Goal: Task Accomplishment & Management: Manage account settings

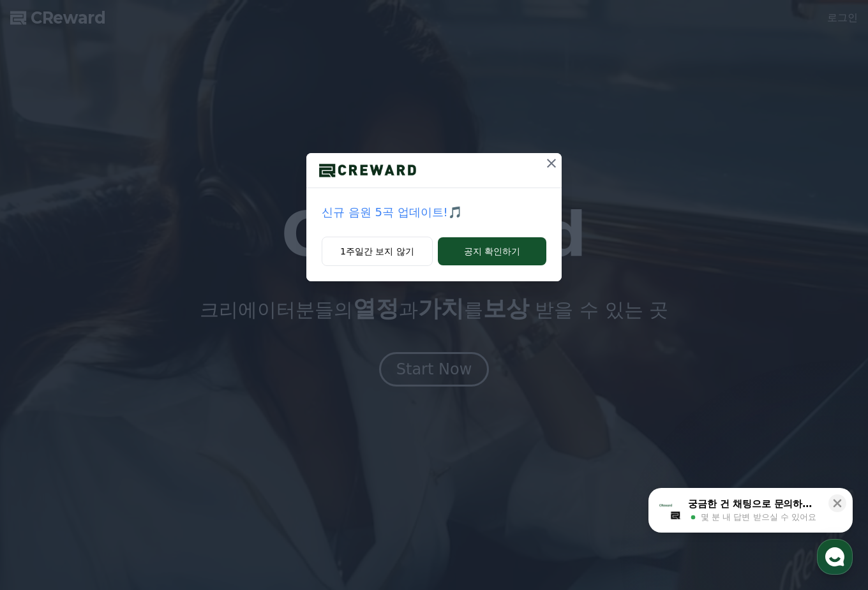
click at [548, 167] on icon at bounding box center [551, 163] width 9 height 9
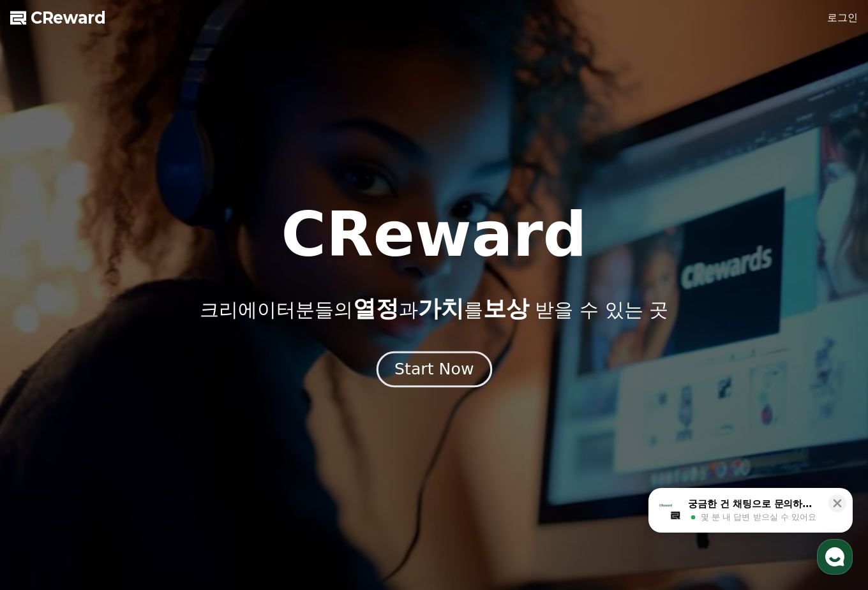
click at [439, 379] on div "Start Now" at bounding box center [434, 370] width 79 height 22
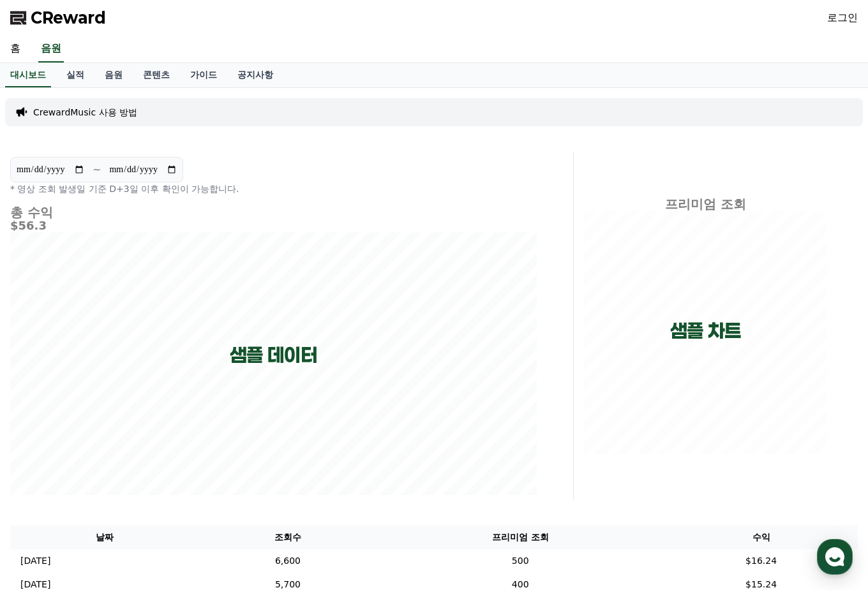
click at [848, 17] on link "로그인" at bounding box center [842, 17] width 31 height 15
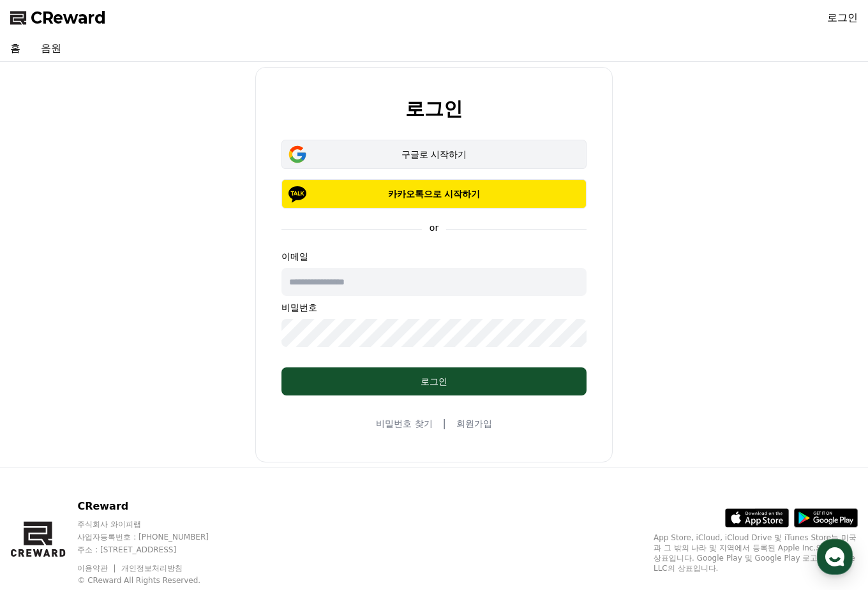
click at [459, 149] on div "구글로 시작하기" at bounding box center [434, 154] width 268 height 13
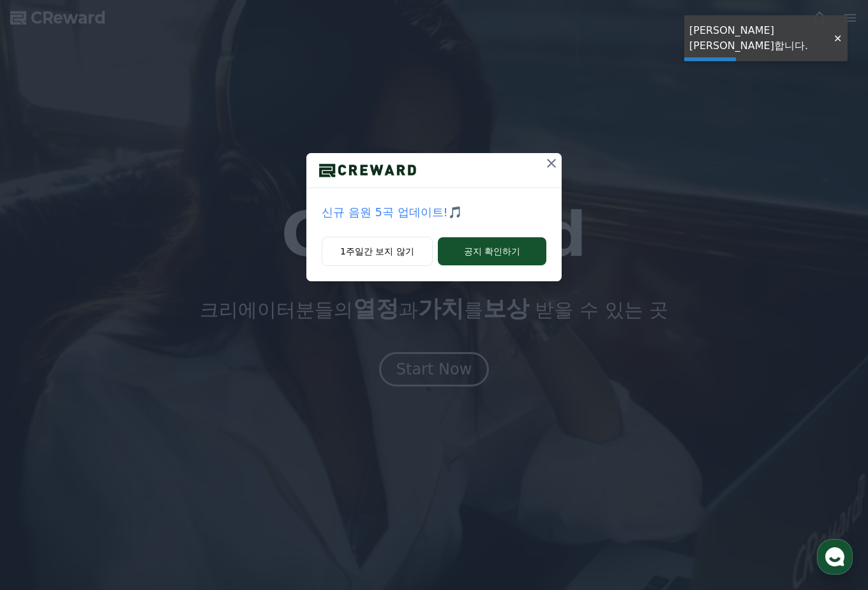
click at [0, 0] on div "CReward CReward 크리에이터분들의 열정 과 가치 를 보상 받을 수 있는 곳 Start Now 01 What is CReward Mu…" at bounding box center [0, 0] width 0 height 0
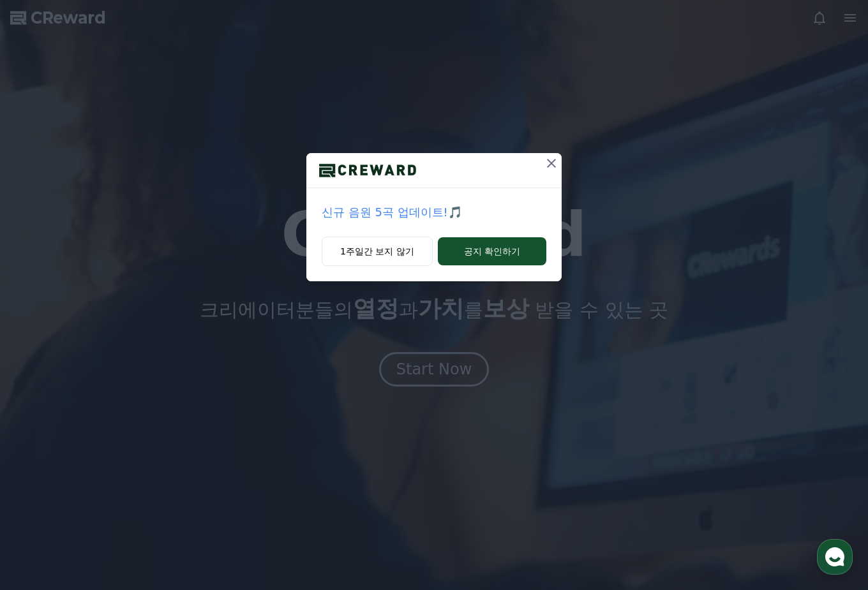
click at [552, 169] on icon at bounding box center [551, 163] width 15 height 15
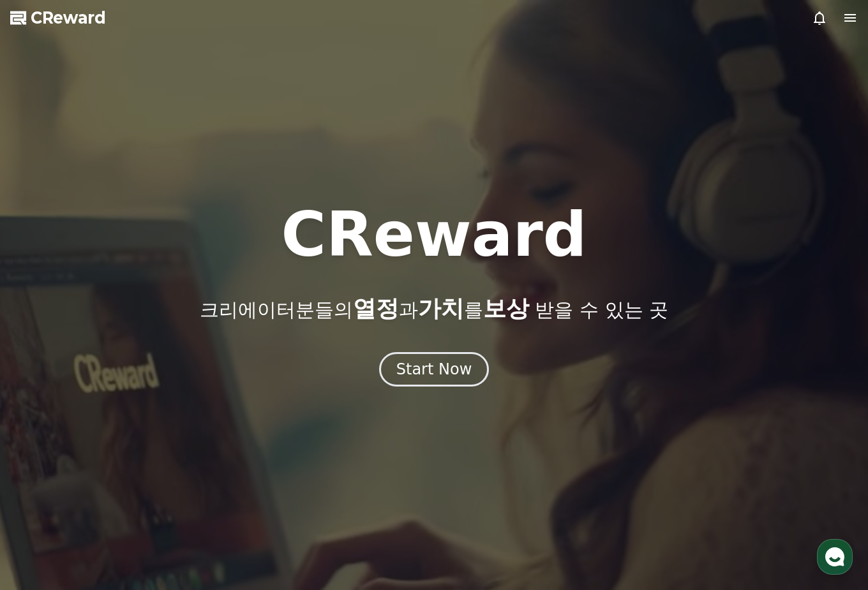
click at [853, 20] on icon at bounding box center [850, 17] width 15 height 15
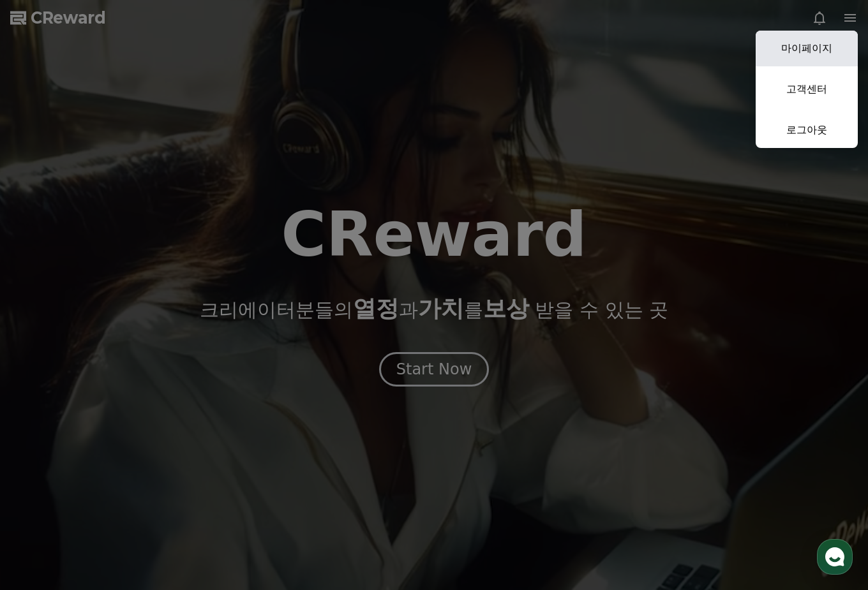
click at [839, 43] on link "마이페이지" at bounding box center [807, 49] width 102 height 36
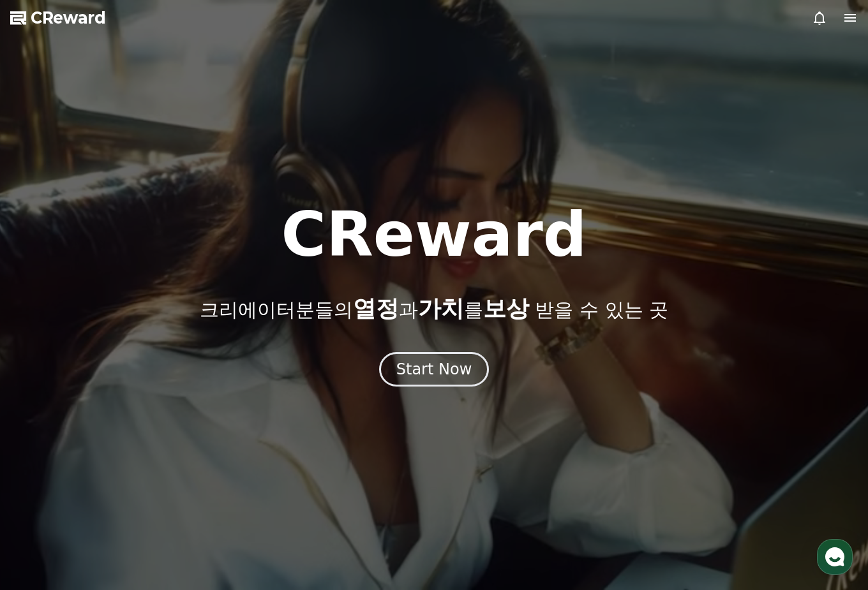
select select "**********"
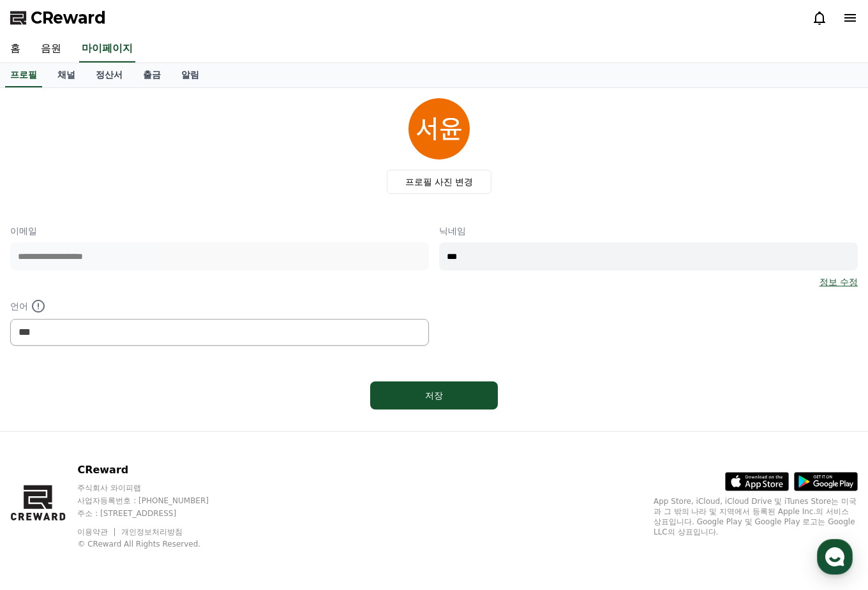
click at [57, 12] on span "CReward" at bounding box center [68, 18] width 75 height 20
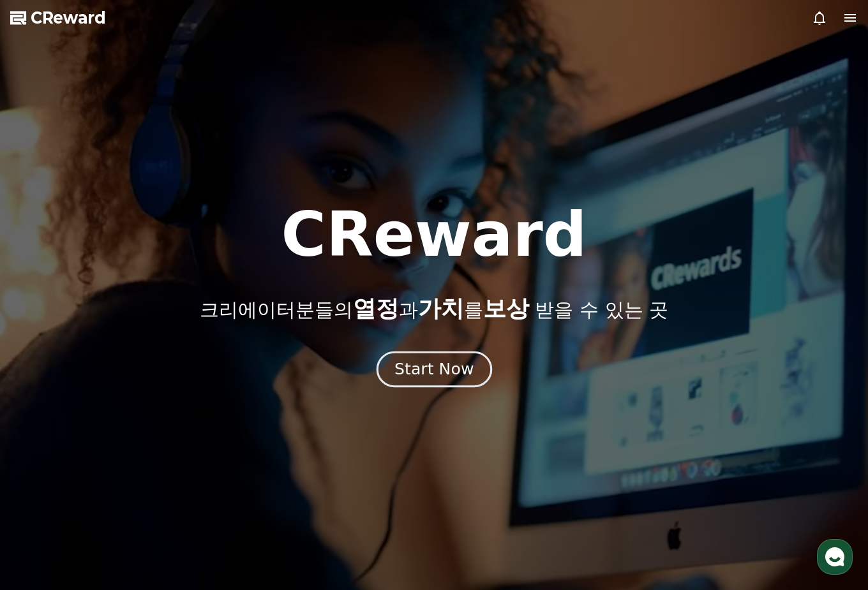
click at [438, 363] on div "Start Now" at bounding box center [434, 370] width 79 height 22
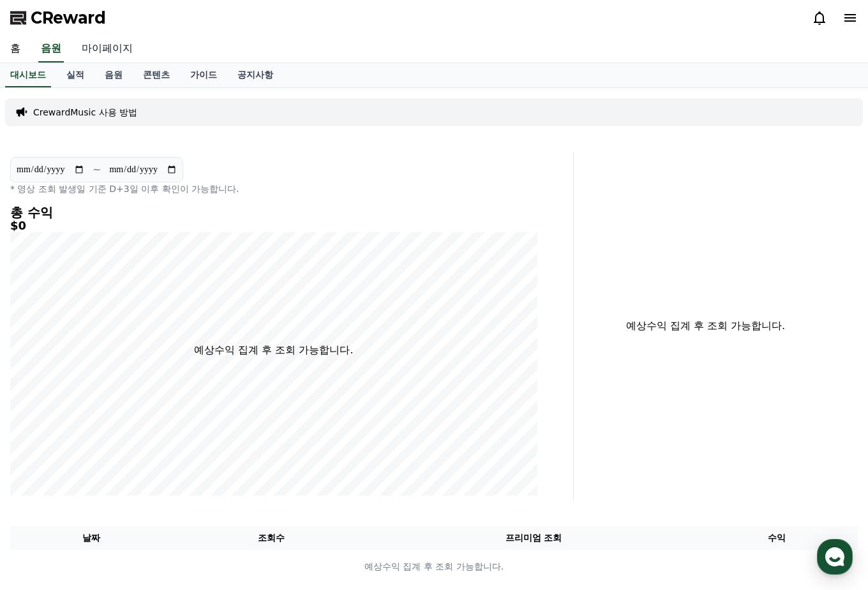
click at [122, 50] on link "마이페이지" at bounding box center [106, 49] width 71 height 27
select select "**********"
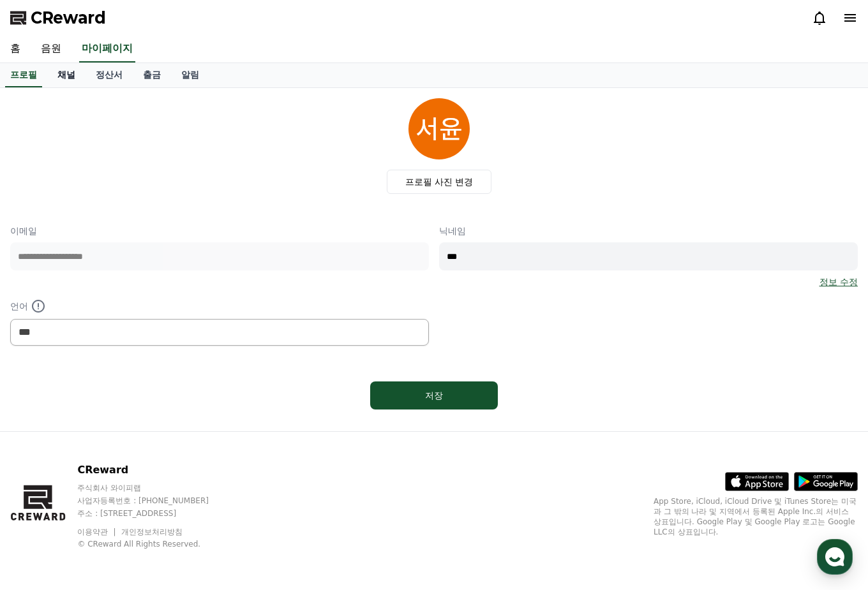
click at [59, 80] on link "채널" at bounding box center [66, 75] width 38 height 24
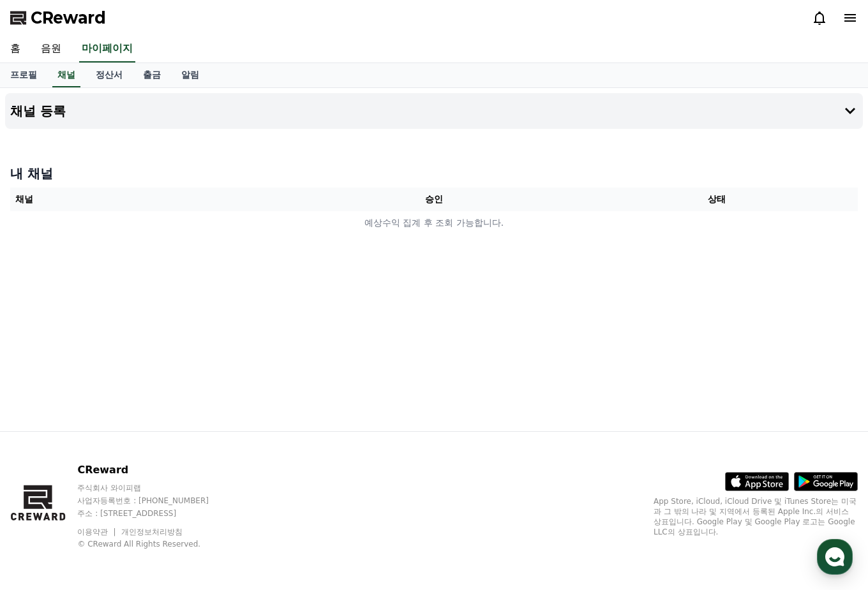
click at [447, 193] on th "승인" at bounding box center [434, 200] width 283 height 24
click at [447, 199] on th "승인" at bounding box center [434, 200] width 283 height 24
click at [846, 114] on icon at bounding box center [850, 110] width 15 height 15
